Goal: Task Accomplishment & Management: Manage account settings

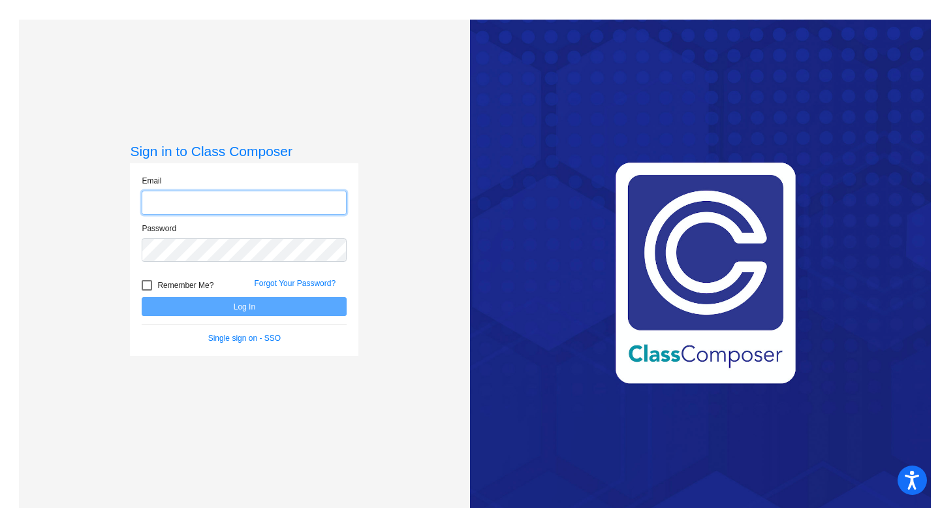
type input "[PERSON_NAME][EMAIL_ADDRESS][PERSON_NAME][DOMAIN_NAME]"
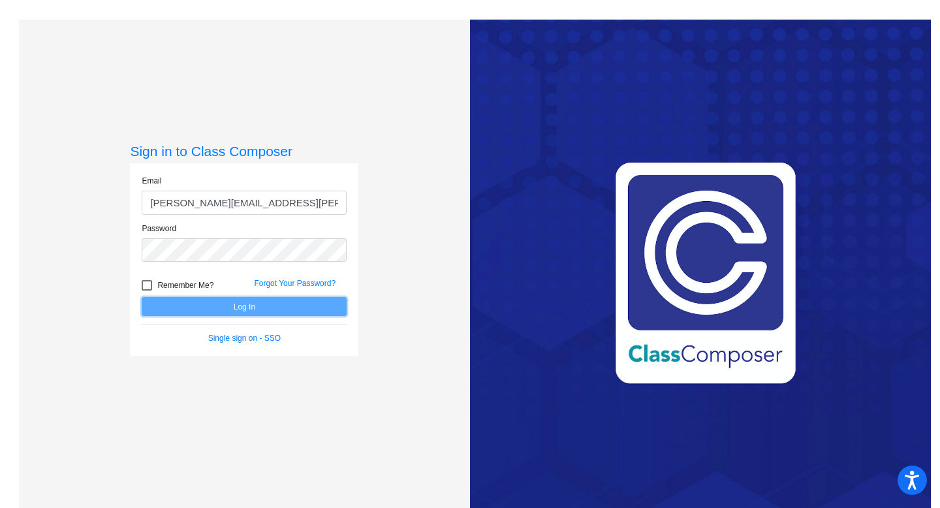
click at [258, 306] on button "Log In" at bounding box center [244, 306] width 205 height 19
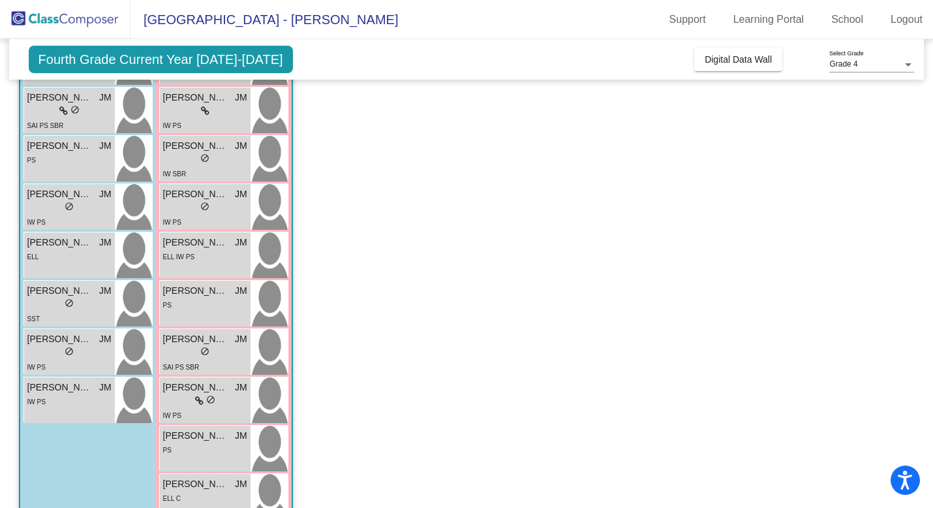
scroll to position [495, 0]
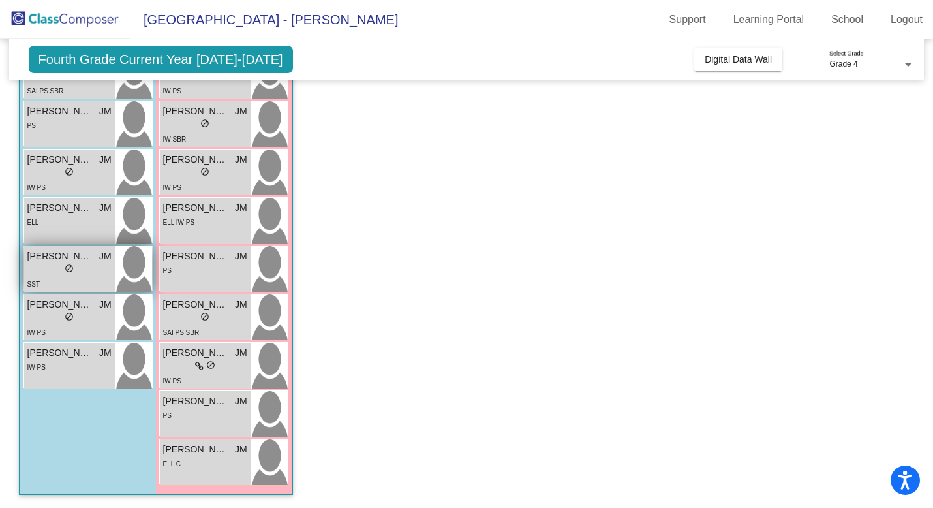
click at [85, 258] on span "[PERSON_NAME]" at bounding box center [59, 256] width 65 height 14
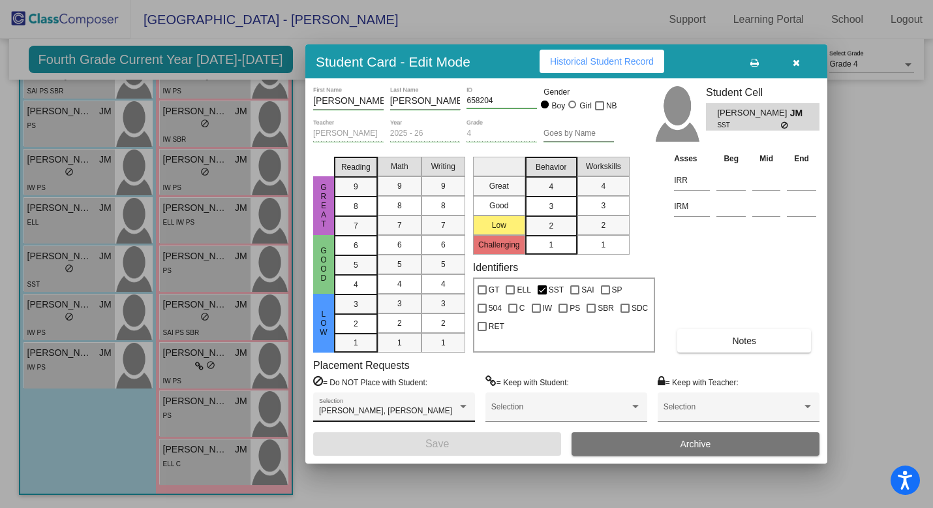
click at [454, 405] on div "[PERSON_NAME], [PERSON_NAME] Selection" at bounding box center [394, 409] width 150 height 23
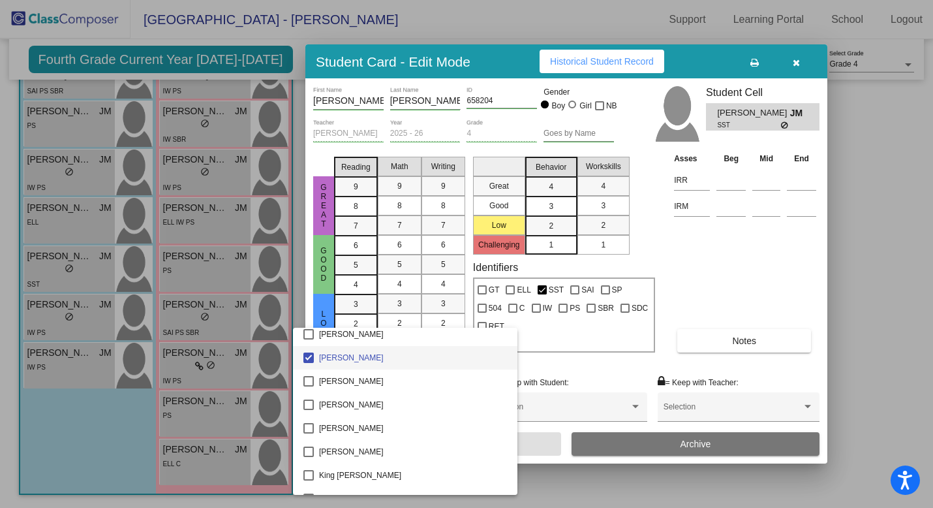
scroll to position [1978, 0]
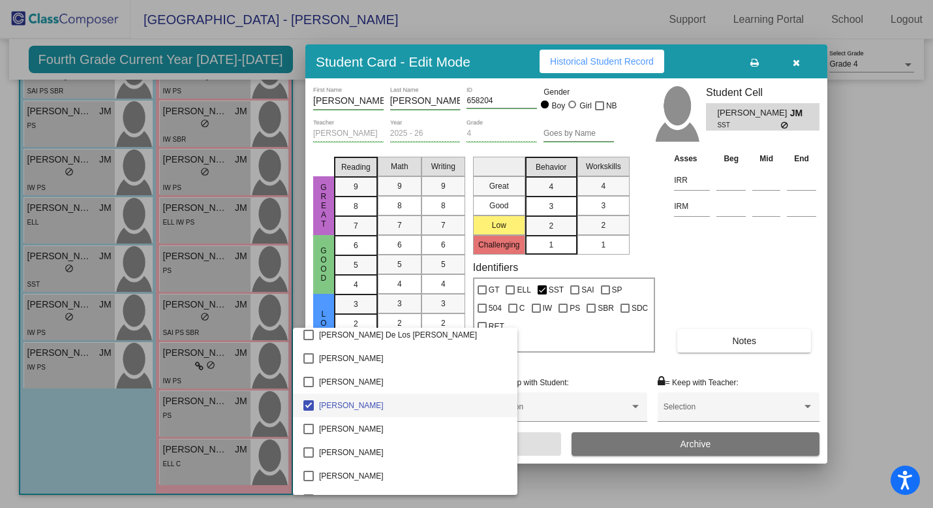
click at [539, 372] on div at bounding box center [466, 254] width 933 height 508
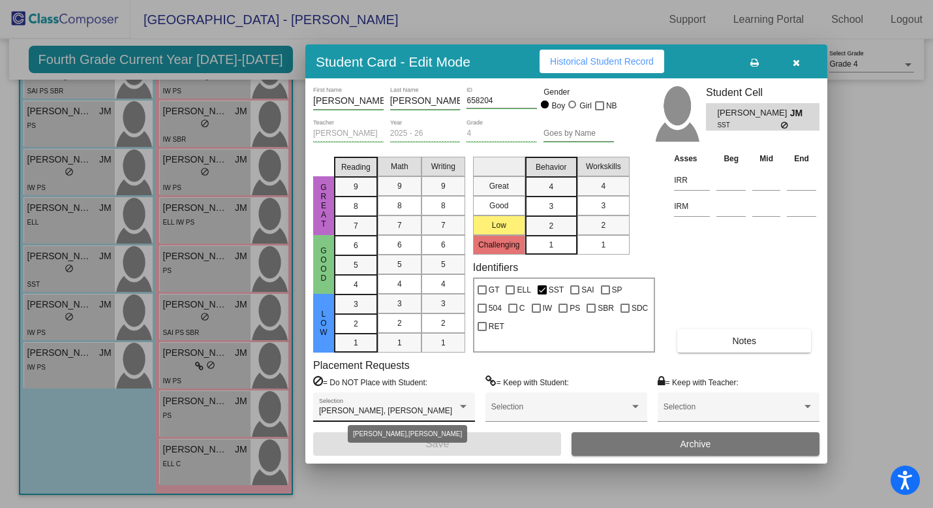
click at [468, 412] on div "[PERSON_NAME], [PERSON_NAME]" at bounding box center [394, 410] width 150 height 9
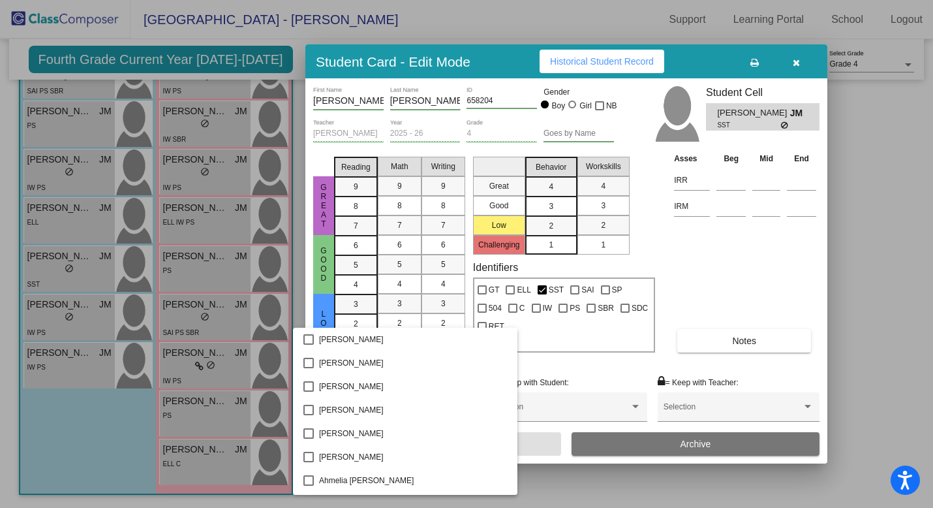
scroll to position [1972, 0]
click at [313, 410] on mat-pseudo-checkbox at bounding box center [308, 411] width 10 height 10
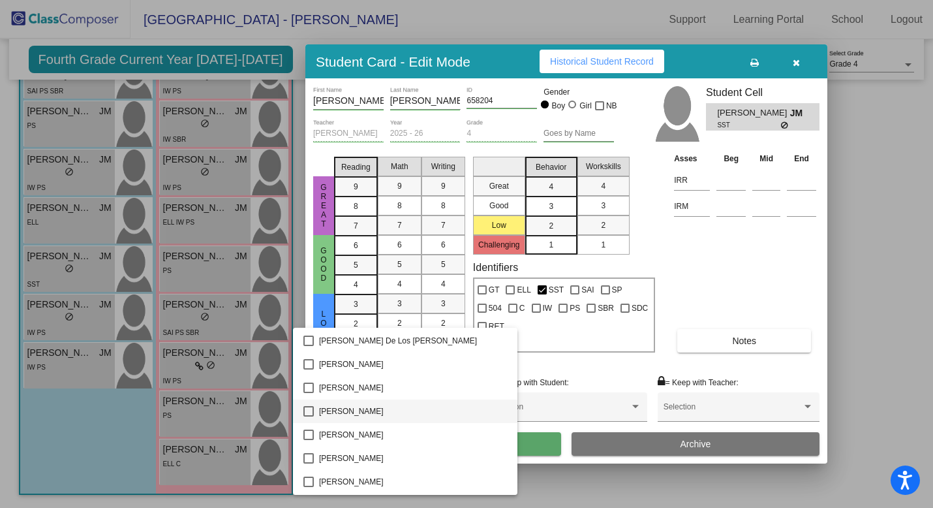
click at [511, 360] on div at bounding box center [466, 254] width 933 height 508
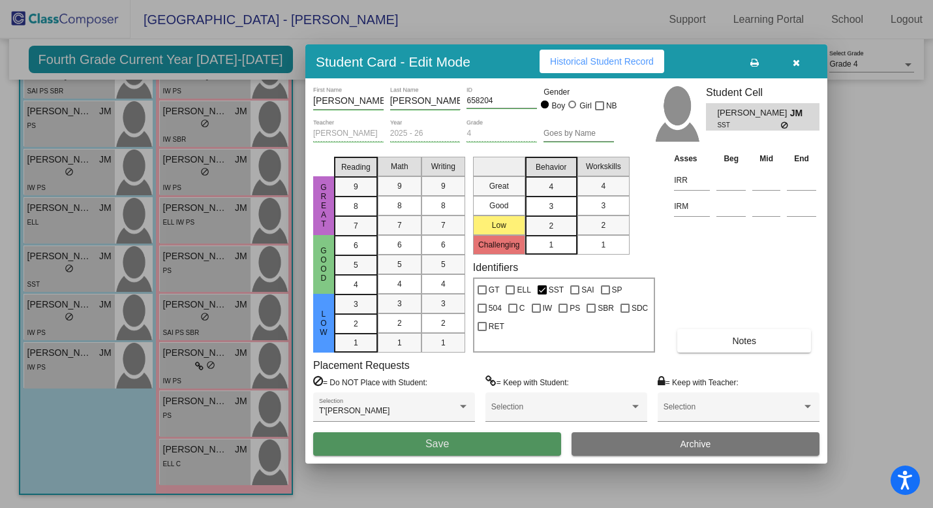
click at [460, 448] on button "Save" at bounding box center [437, 443] width 248 height 23
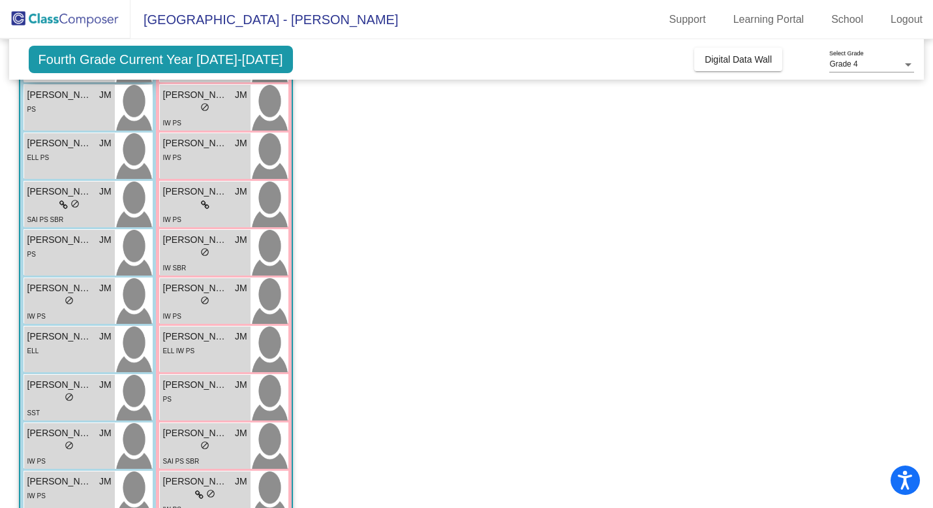
scroll to position [365, 0]
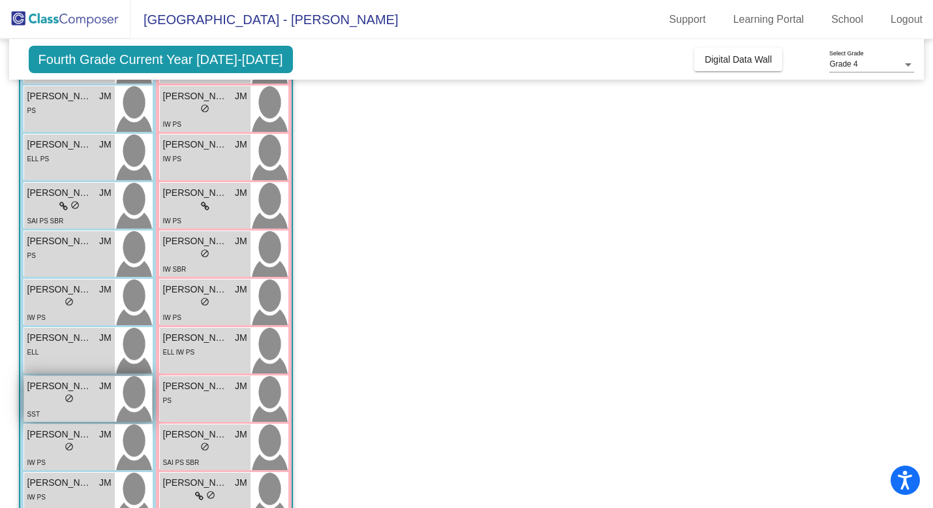
click at [87, 399] on div "lock do_not_disturb_alt" at bounding box center [69, 400] width 84 height 14
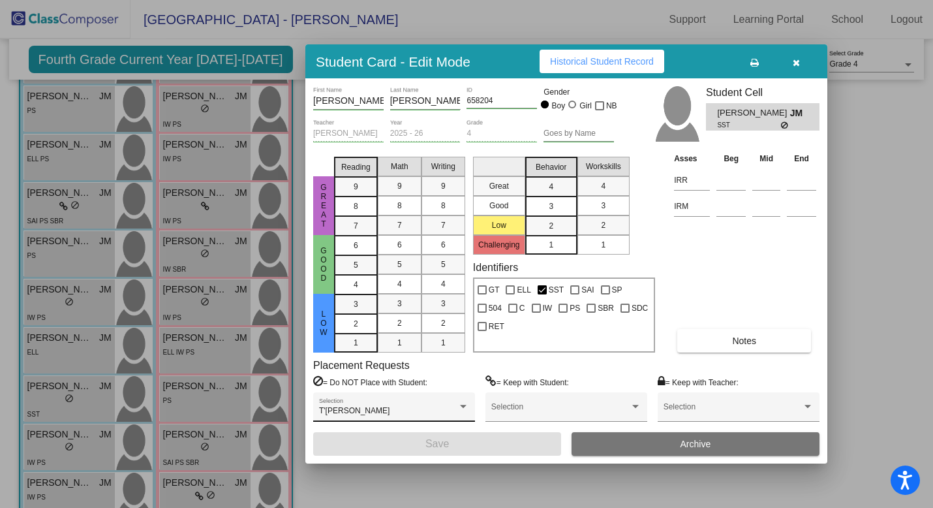
click at [455, 399] on div "T'[PERSON_NAME] Selection" at bounding box center [394, 409] width 150 height 23
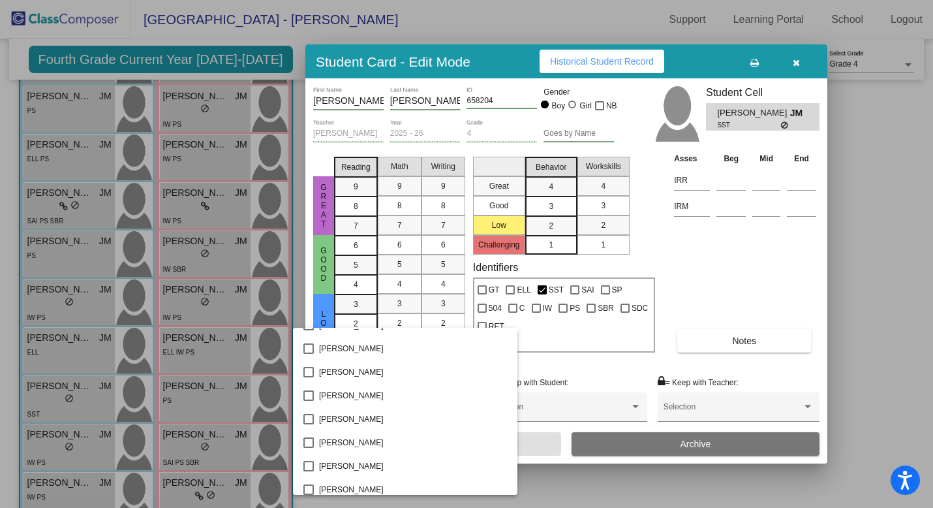
scroll to position [0, 0]
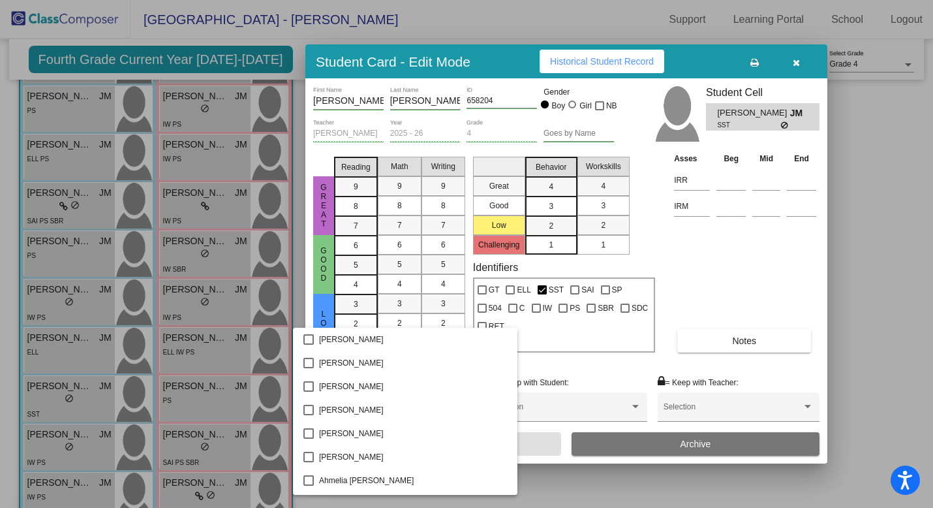
click at [732, 279] on div at bounding box center [466, 254] width 933 height 508
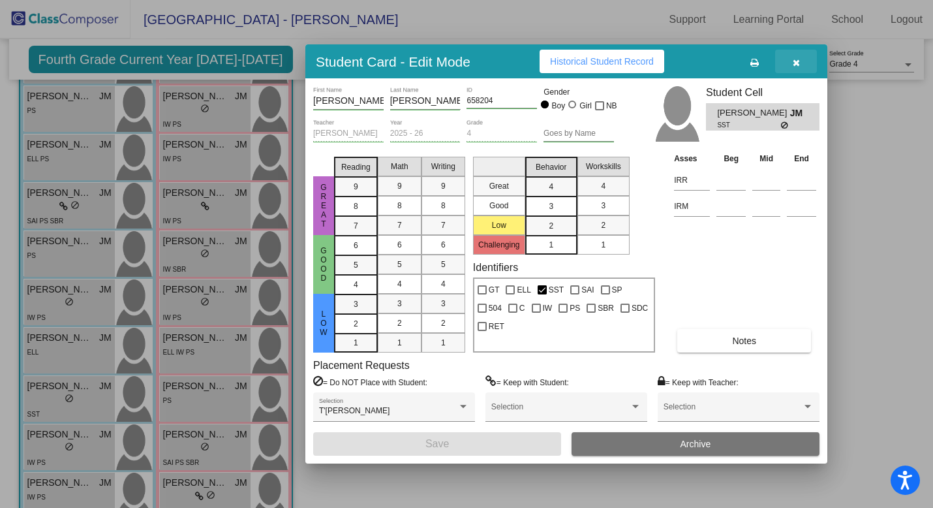
click at [797, 59] on icon "button" at bounding box center [796, 62] width 7 height 9
